Goal: Use online tool/utility: Use online tool/utility

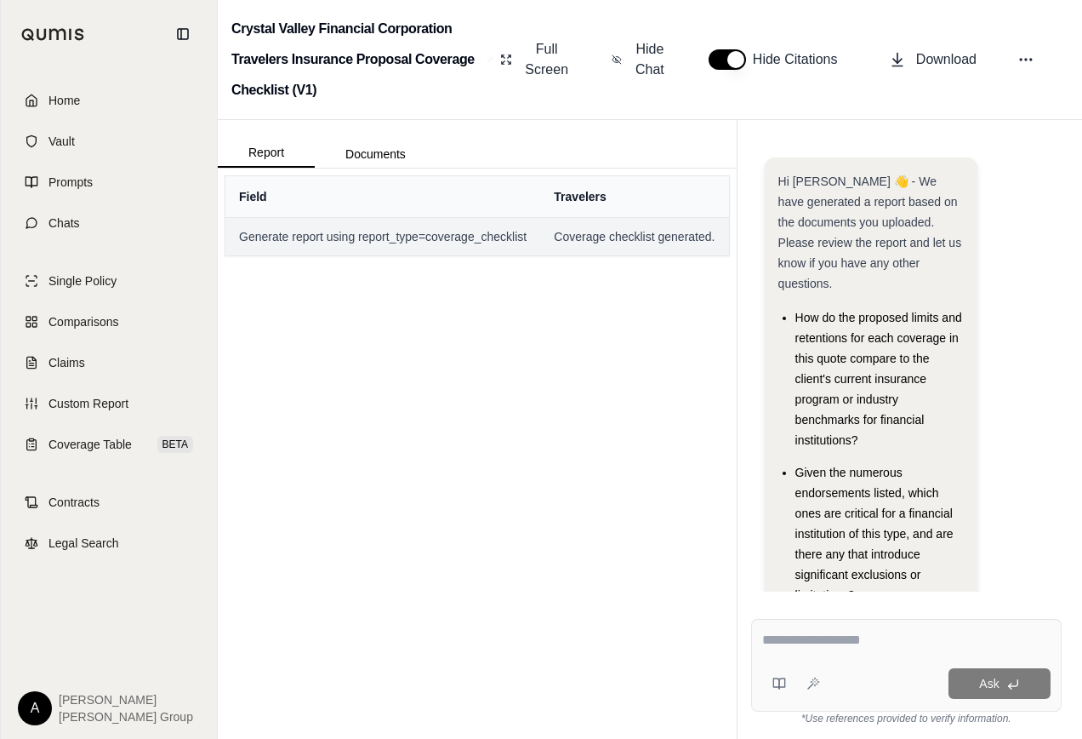
click at [419, 241] on span "Generate report using report_type=coverage_checklist" at bounding box center [383, 236] width 288 height 17
click at [422, 241] on span "Generate report using report_type=coverage_checklist" at bounding box center [383, 236] width 288 height 17
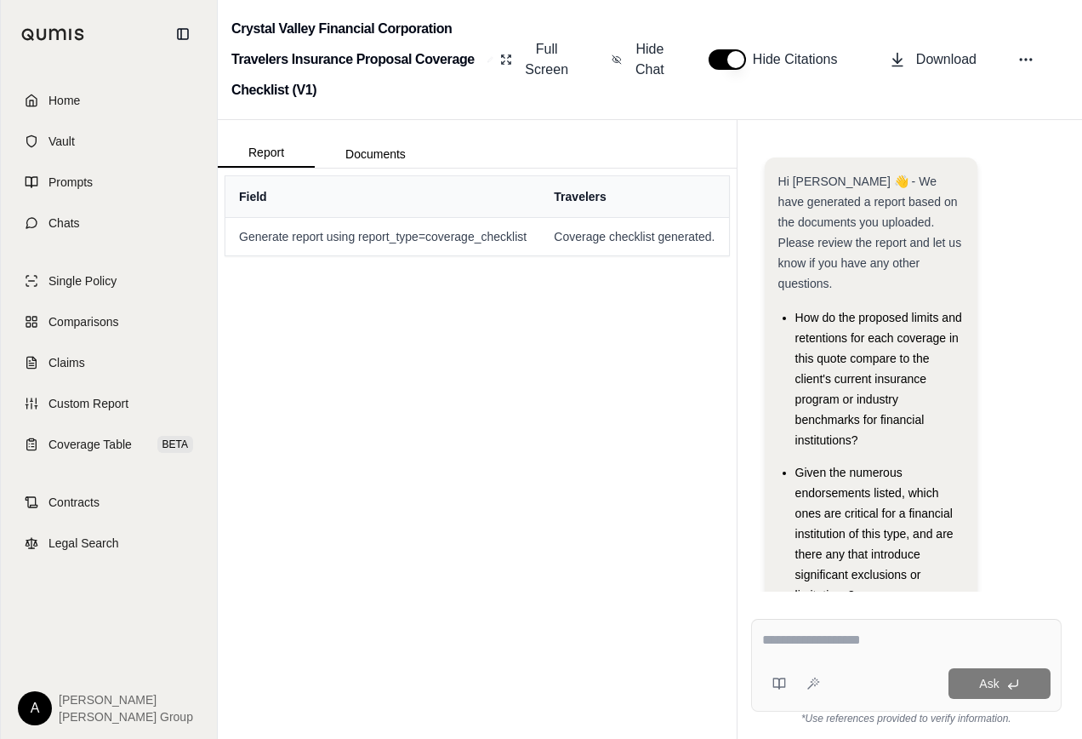
drag, startPoint x: 422, startPoint y: 241, endPoint x: 556, endPoint y: 323, distance: 157.0
click at [556, 323] on div "Field Travelers Generate report using report_type=coverage_checklist Coverage c…" at bounding box center [477, 453] width 519 height 570
click at [398, 157] on button "Documents" at bounding box center [376, 153] width 122 height 27
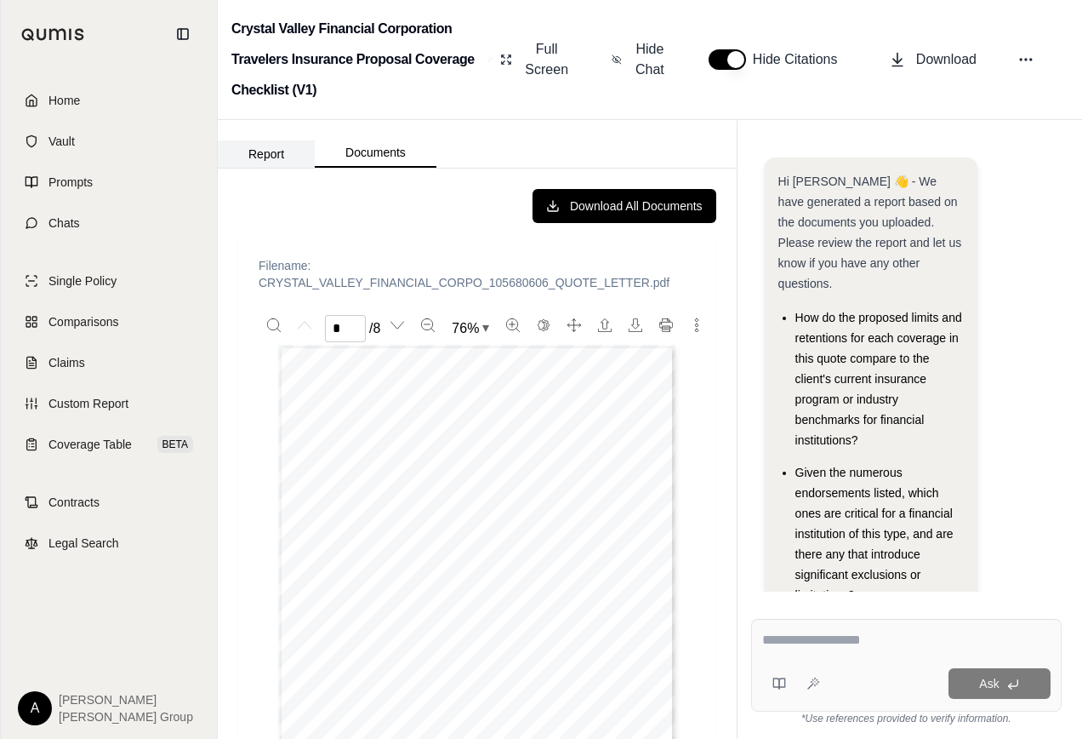
click at [275, 164] on button "Report" at bounding box center [266, 153] width 97 height 27
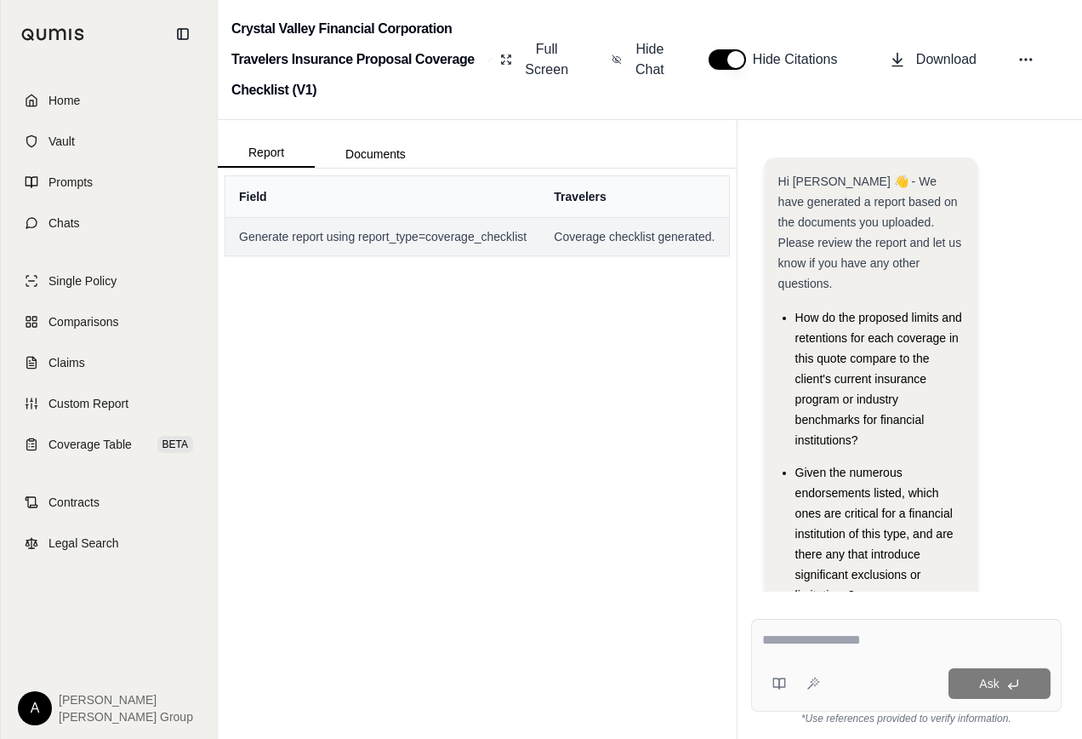
click at [303, 239] on span "Generate report using report_type=coverage_checklist" at bounding box center [383, 236] width 288 height 17
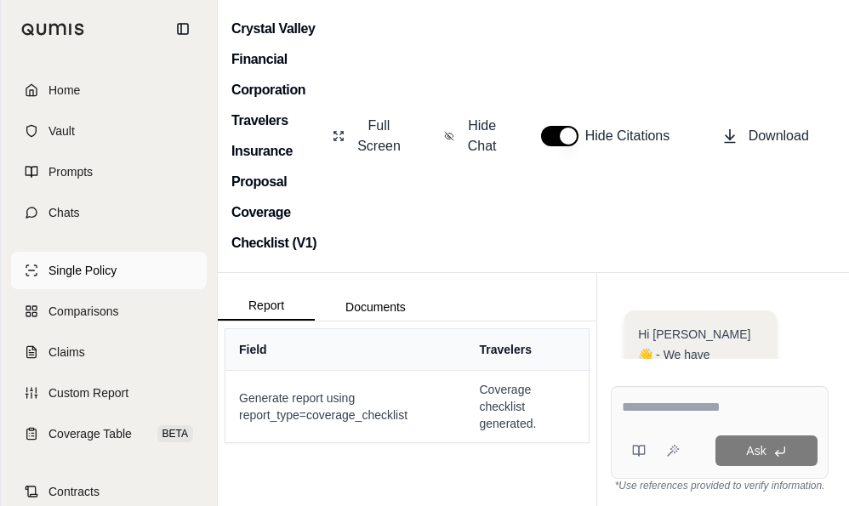
click at [88, 271] on span "Single Policy" at bounding box center [83, 270] width 68 height 17
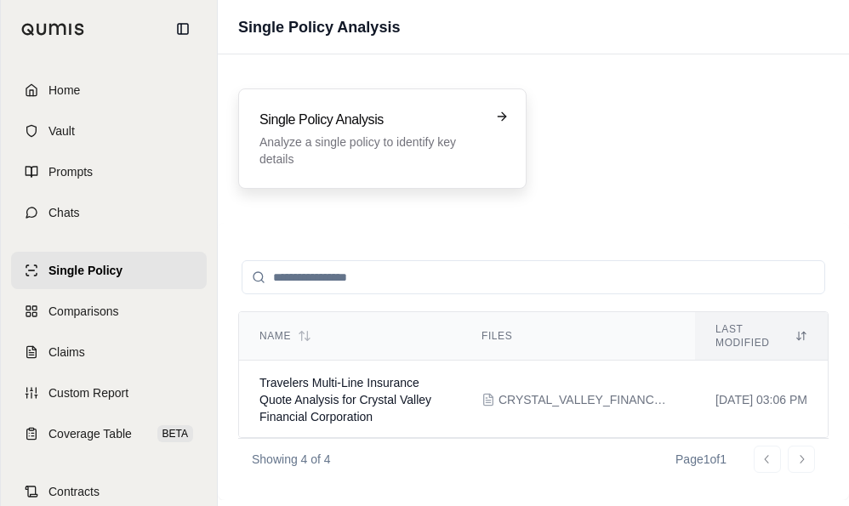
click at [368, 163] on p "Analyze a single policy to identify key details" at bounding box center [371, 151] width 222 height 34
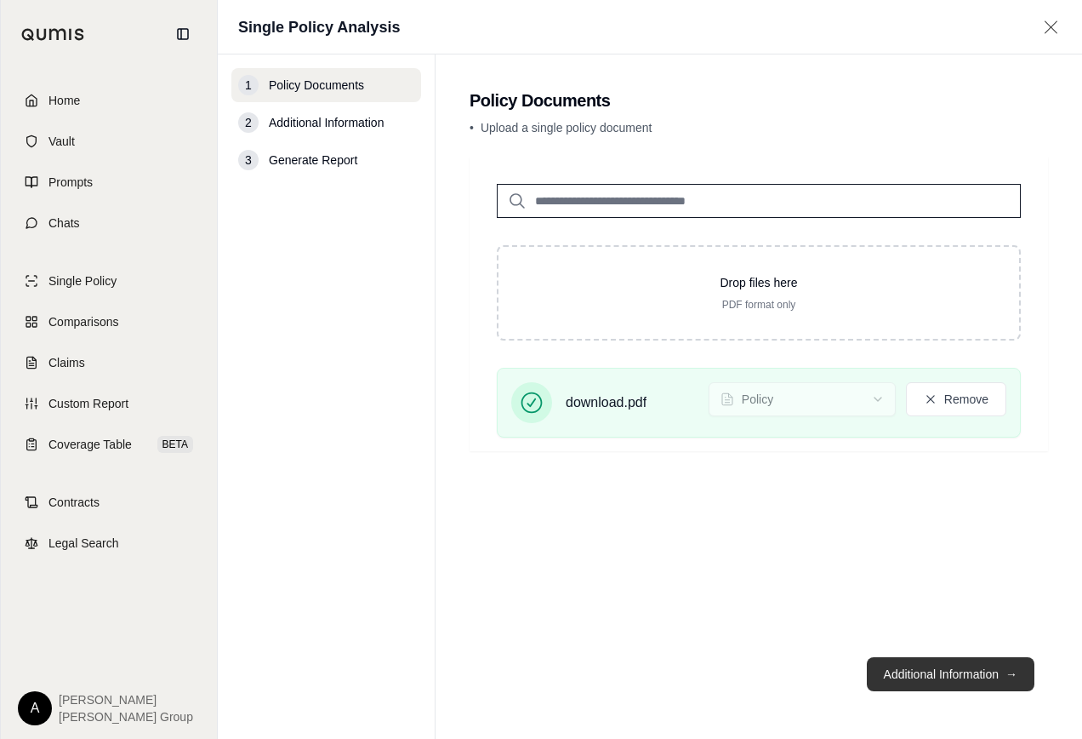
click at [985, 678] on button "Additional Information →" at bounding box center [951, 674] width 168 height 34
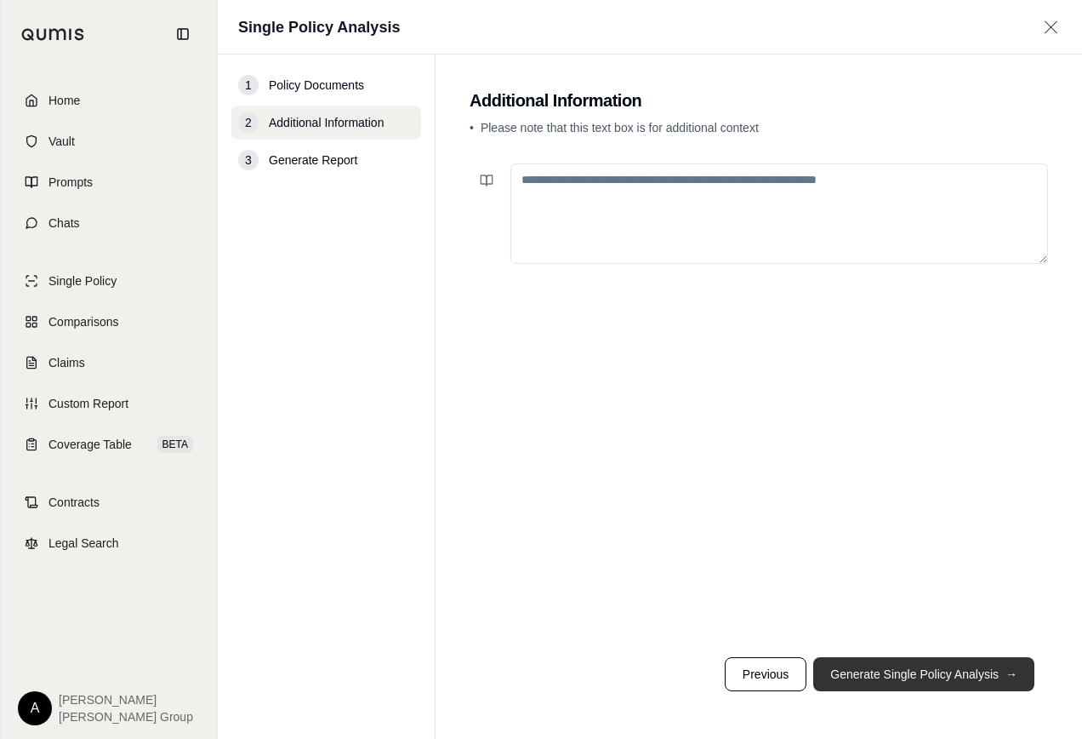
click at [985, 677] on button "Generate Single Policy Analysis →" at bounding box center [924, 674] width 221 height 34
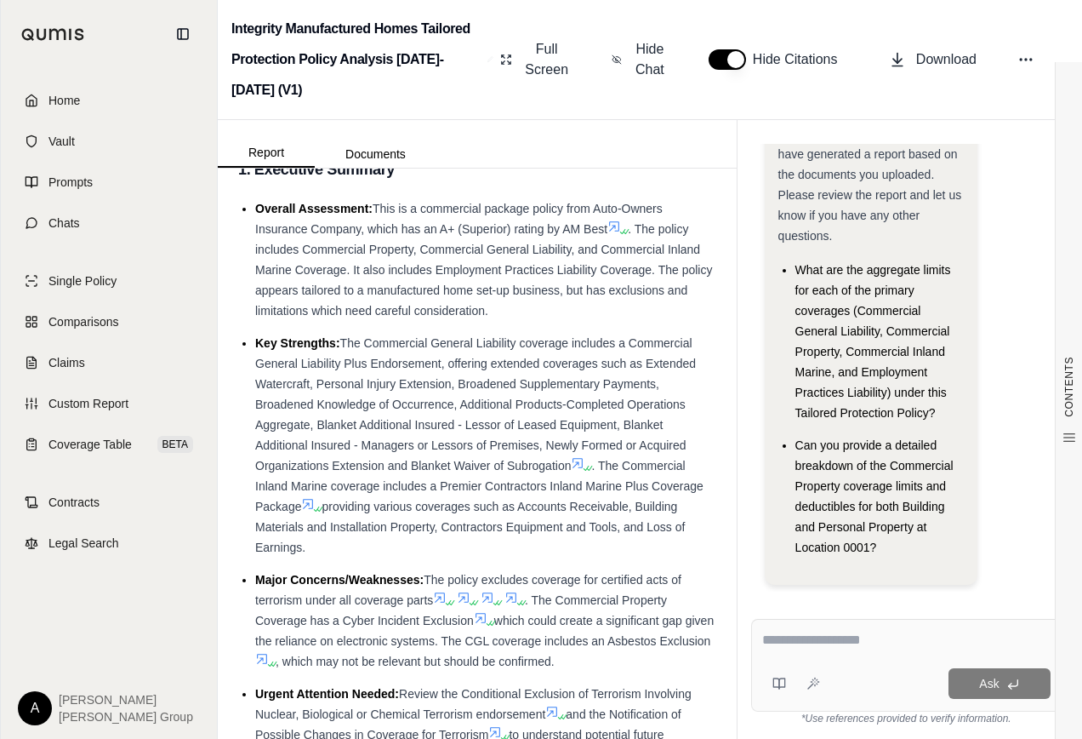
scroll to position [170, 0]
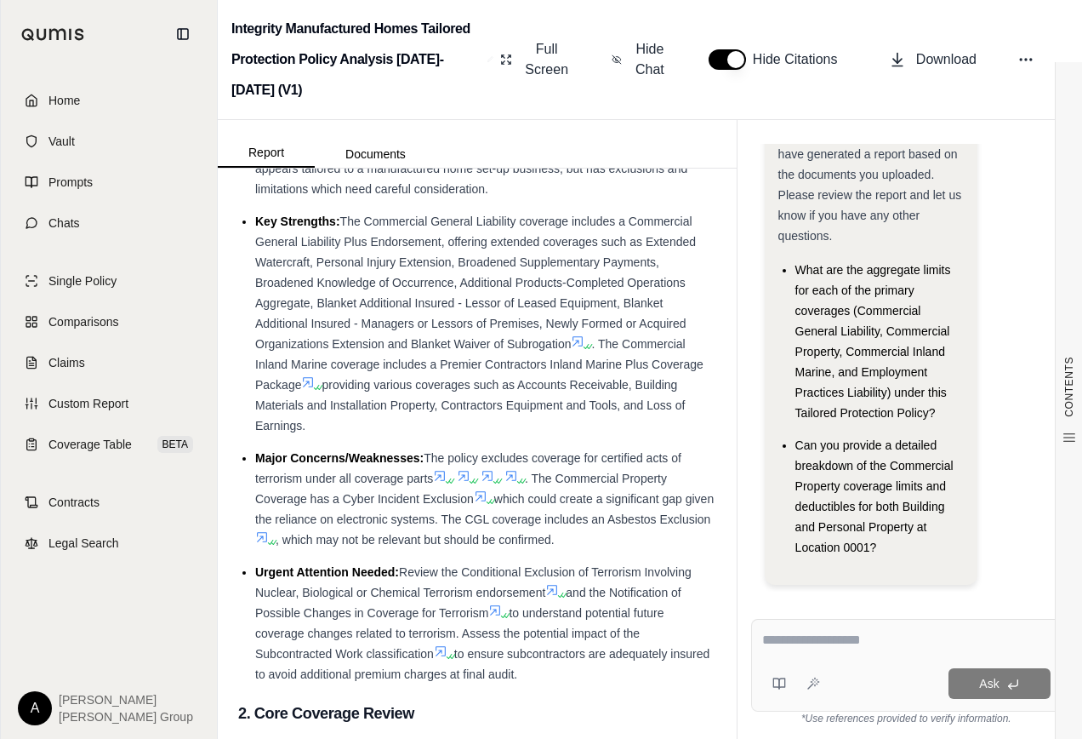
click at [797, 641] on textarea at bounding box center [906, 640] width 288 height 20
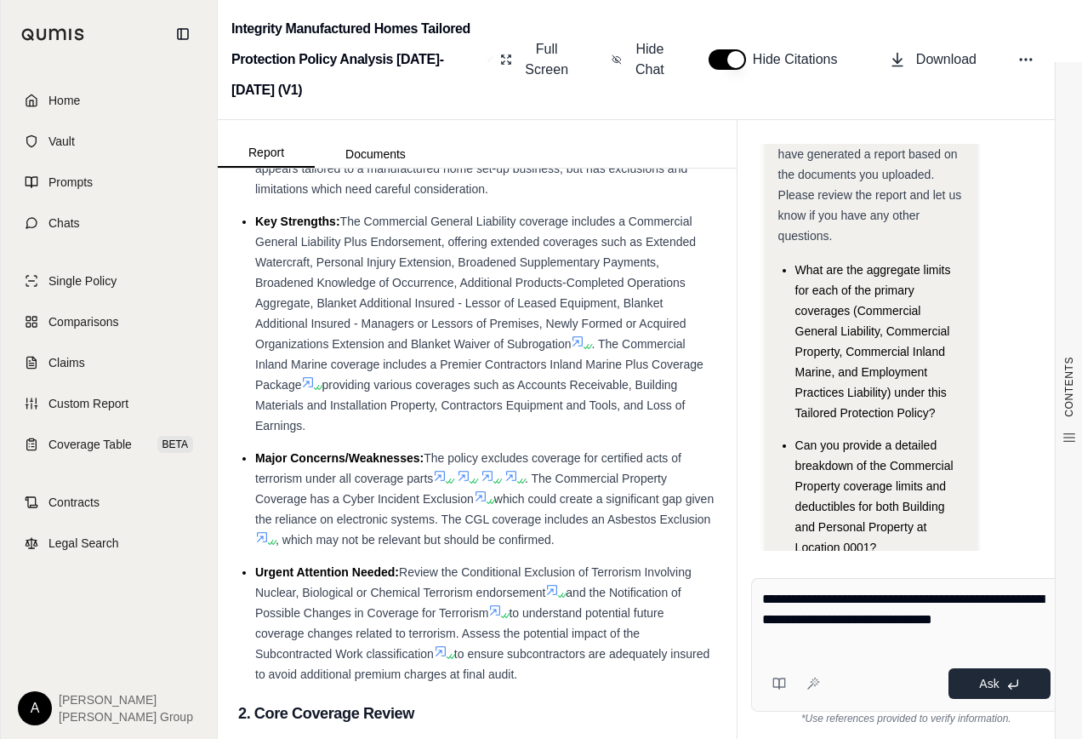
type textarea "**********"
click at [1001, 690] on button "Ask" at bounding box center [1000, 683] width 102 height 31
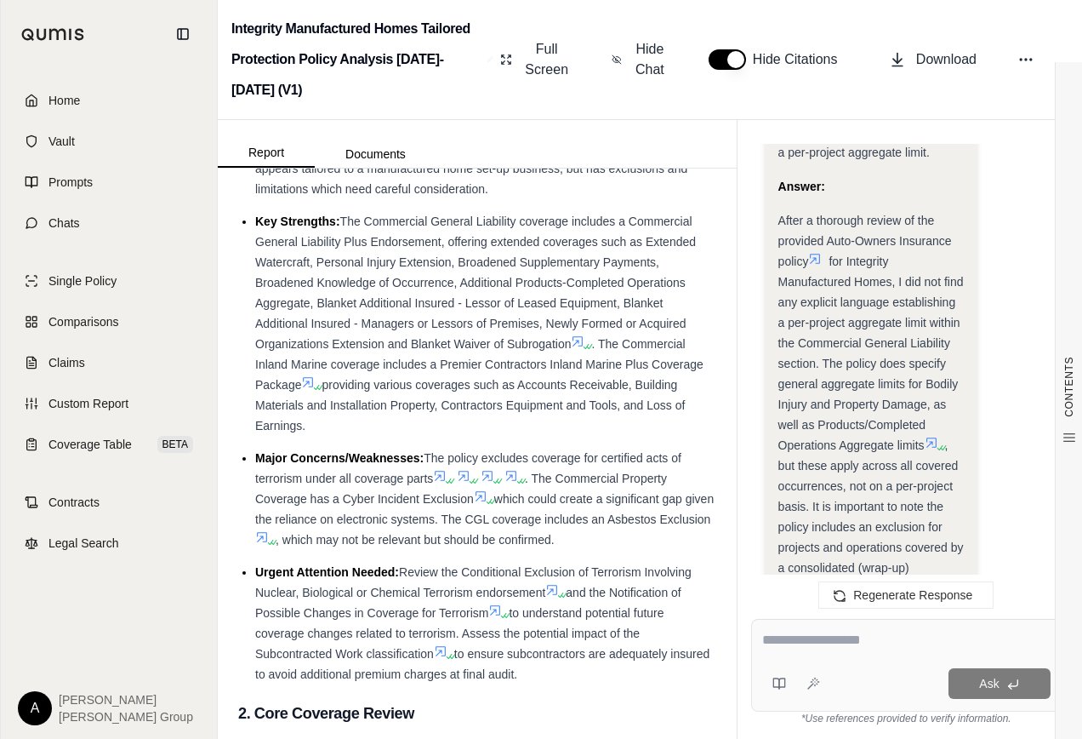
scroll to position [3665, 0]
